Goal: Transaction & Acquisition: Purchase product/service

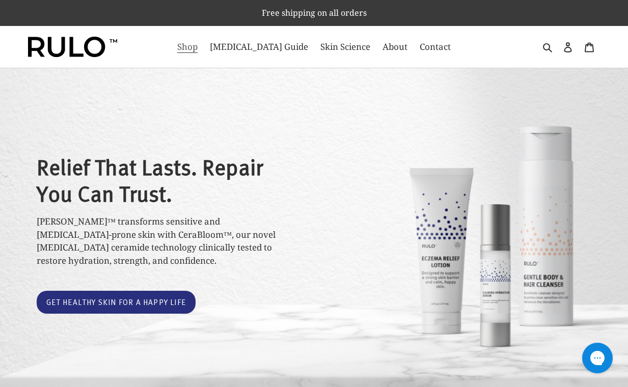
click at [198, 49] on span "Shop" at bounding box center [187, 47] width 20 height 12
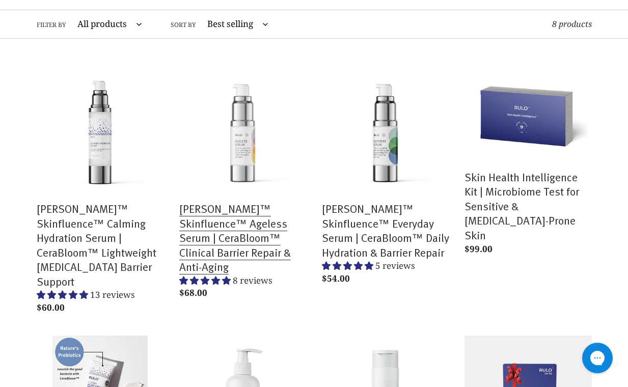
scroll to position [122, 0]
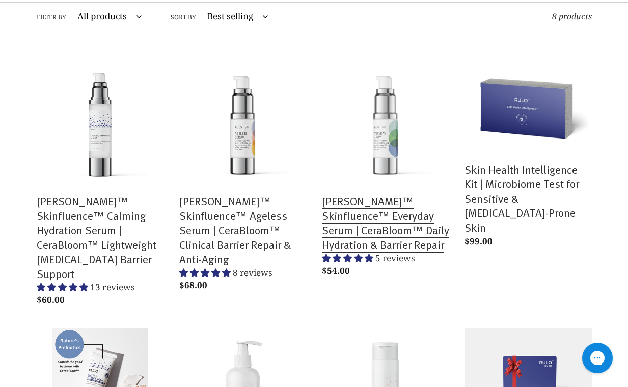
click at [374, 197] on link "[PERSON_NAME]™ Skinfluence™ Everyday Serum | CeraBloom™ Daily Hydration & Barri…" at bounding box center [385, 170] width 127 height 222
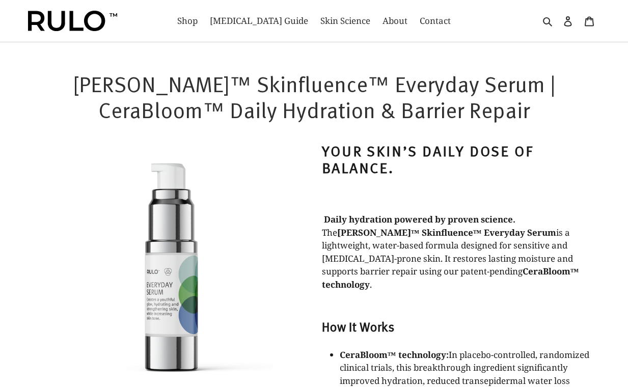
select select "most-helpful"
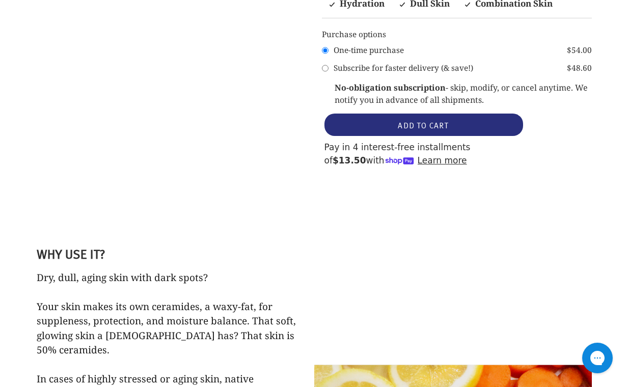
scroll to position [807, 0]
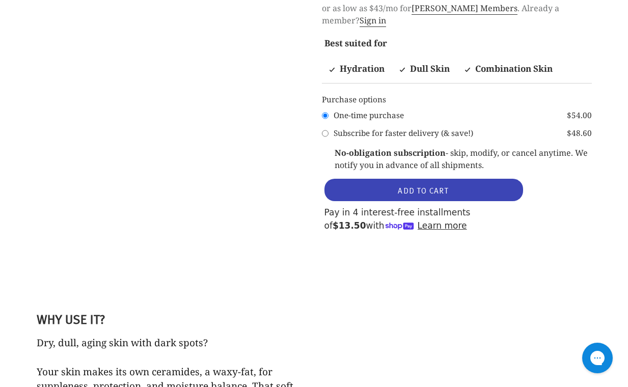
click at [440, 185] on span "ADD TO CART" at bounding box center [423, 190] width 51 height 11
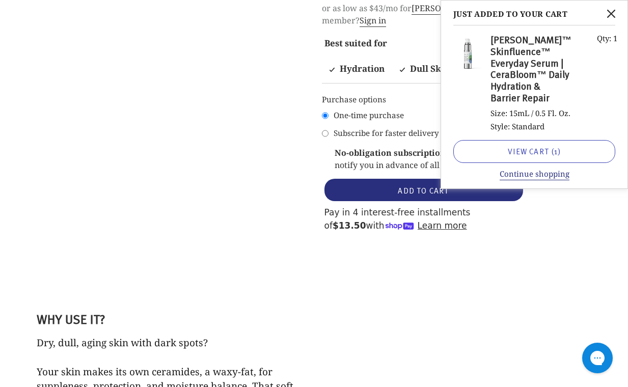
click at [538, 163] on link "View cart ( 1 )" at bounding box center [534, 151] width 162 height 23
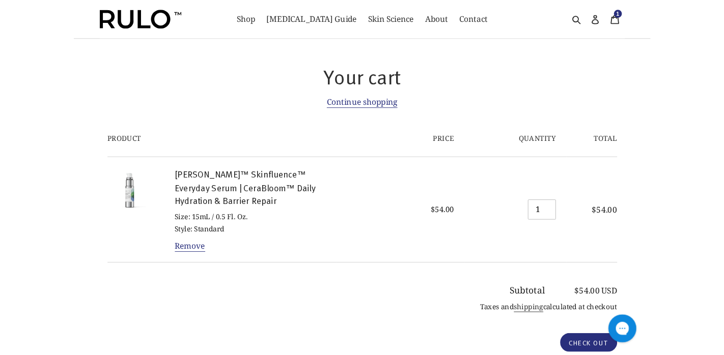
scroll to position [12, 0]
